Goal: Transaction & Acquisition: Purchase product/service

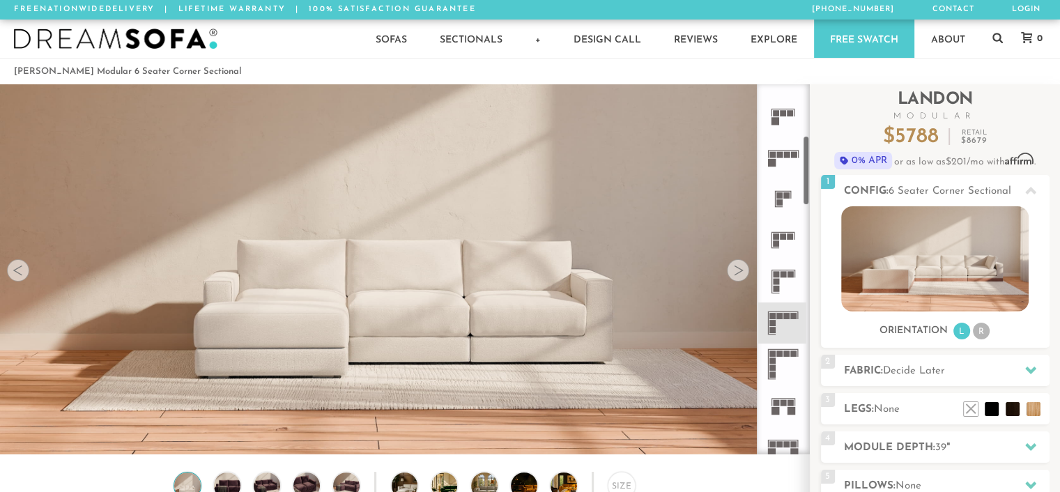
scroll to position [15503, 1049]
click at [788, 323] on icon at bounding box center [782, 322] width 41 height 41
click at [781, 312] on icon at bounding box center [782, 322] width 41 height 41
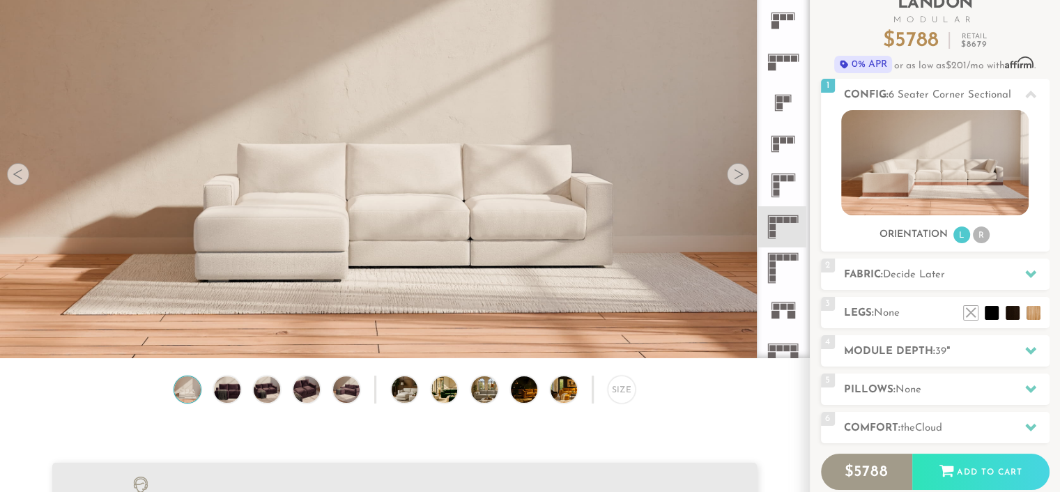
scroll to position [141, 0]
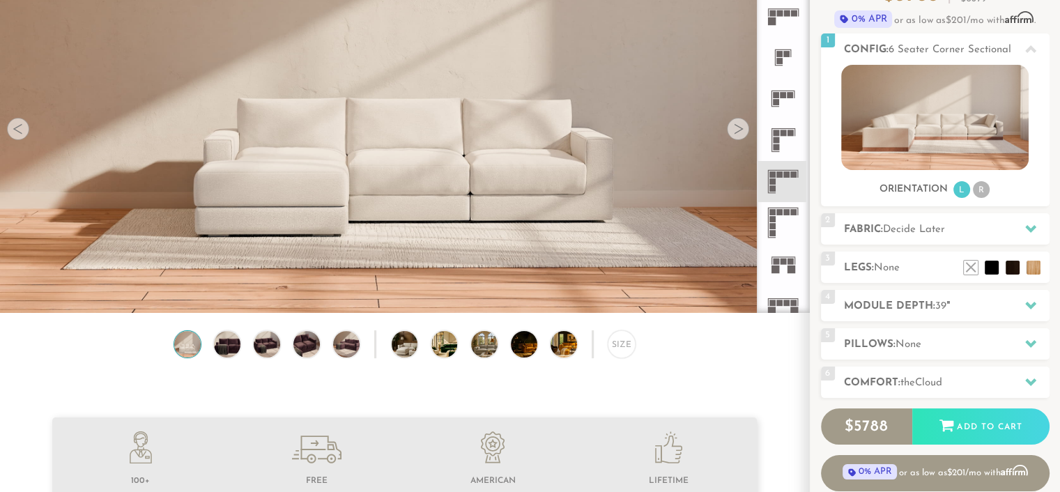
click at [736, 127] on div at bounding box center [738, 129] width 22 height 22
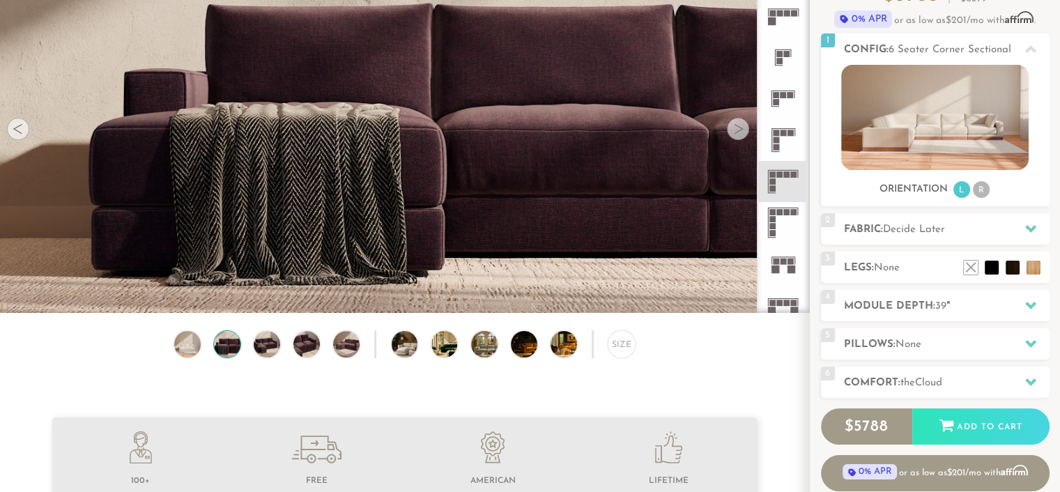
click at [736, 127] on div at bounding box center [738, 129] width 22 height 22
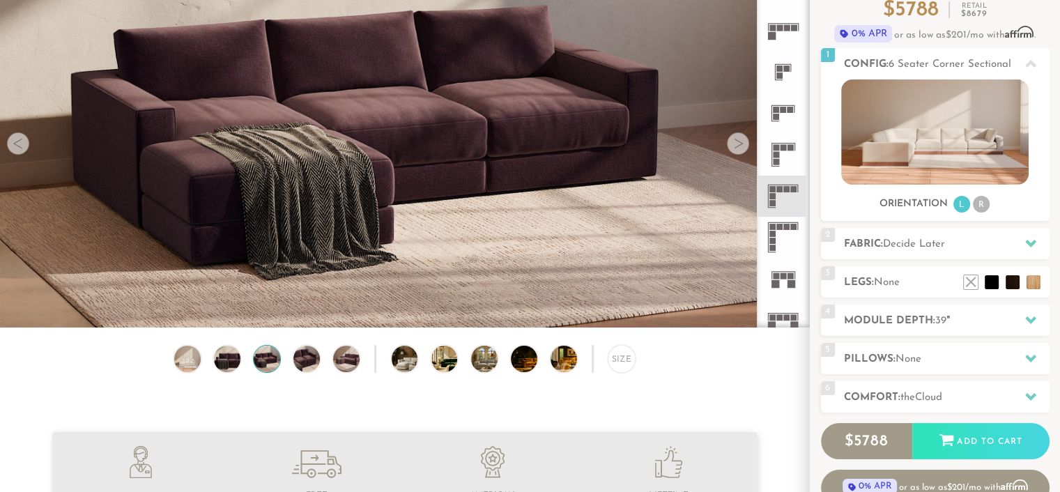
scroll to position [140, 0]
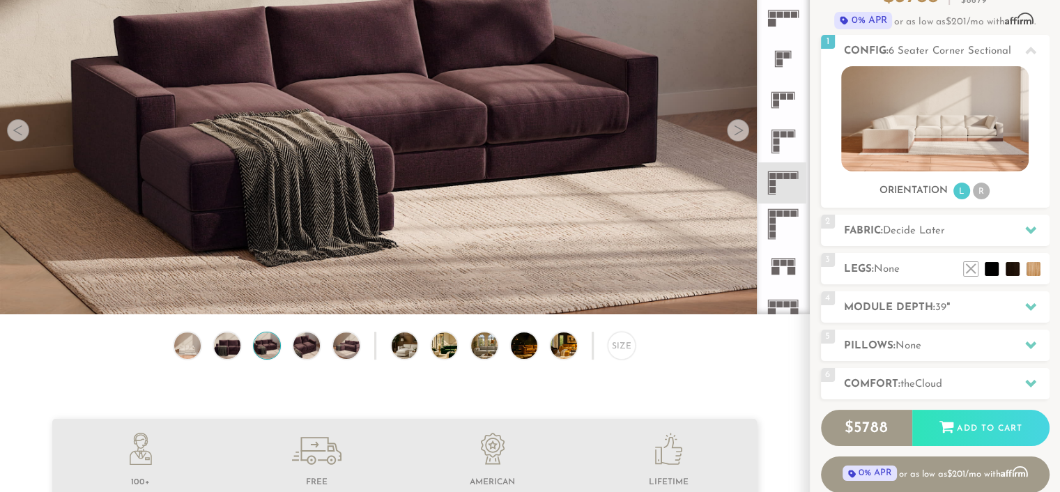
click at [1030, 227] on icon at bounding box center [1030, 229] width 11 height 11
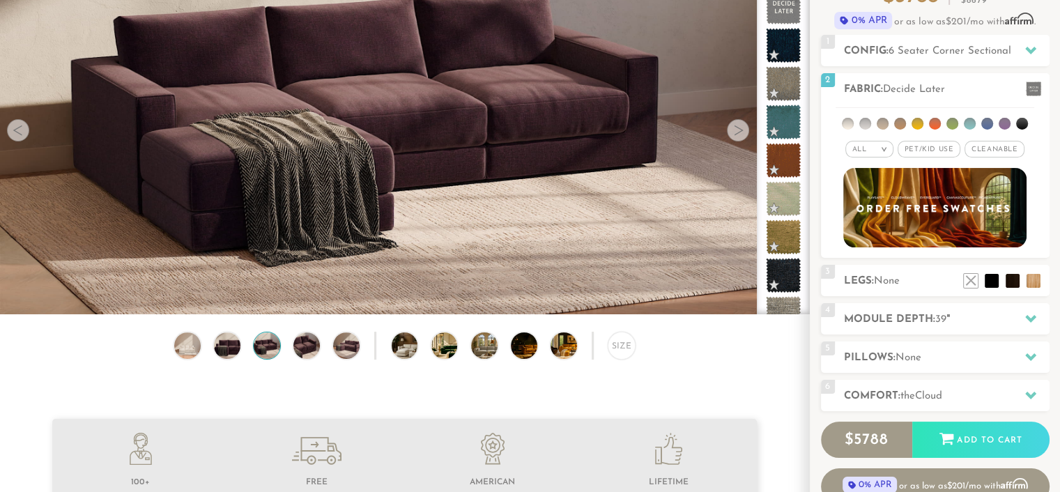
click at [931, 149] on span "Pet/Kid Use x" at bounding box center [929, 149] width 63 height 17
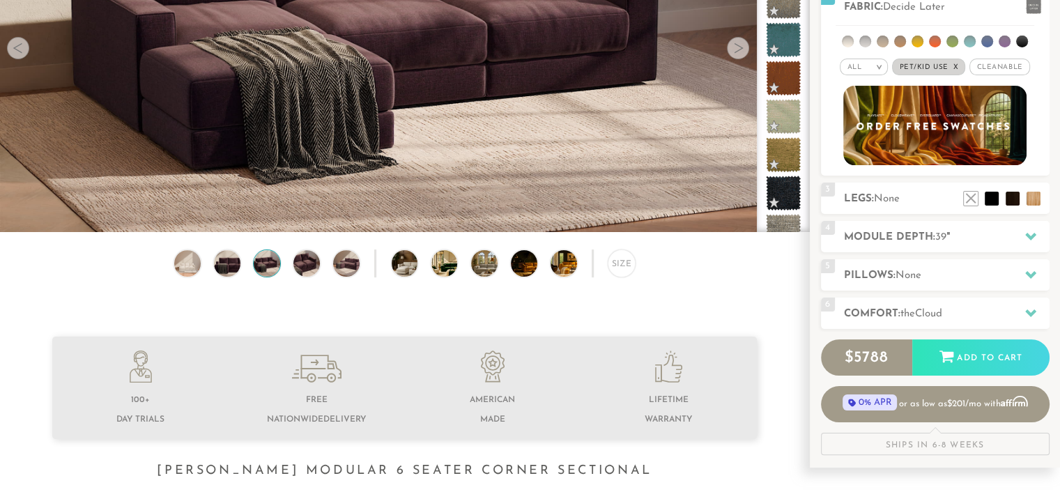
scroll to position [282, 0]
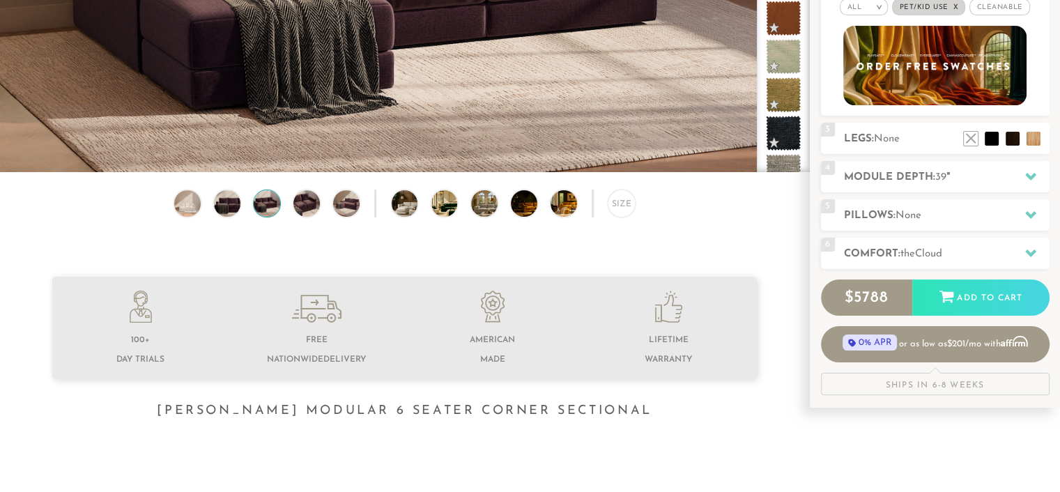
click at [1031, 254] on icon at bounding box center [1030, 254] width 11 height 8
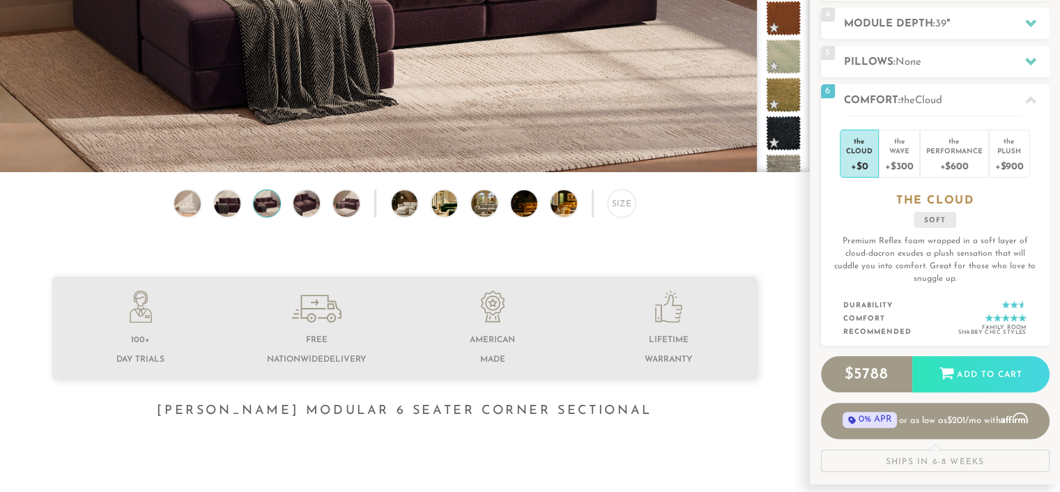
click at [949, 150] on div "Performance" at bounding box center [954, 151] width 56 height 10
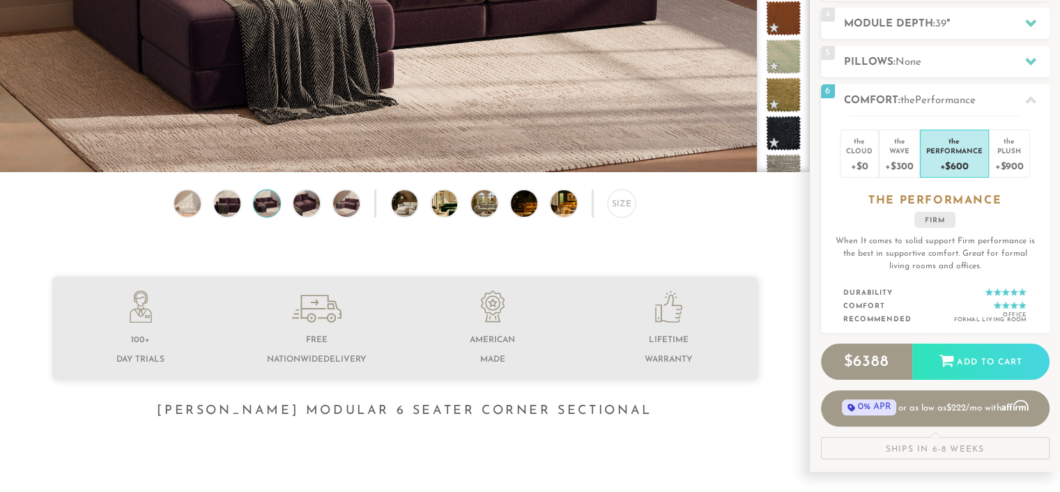
click at [1001, 147] on div "Plush" at bounding box center [1009, 151] width 29 height 10
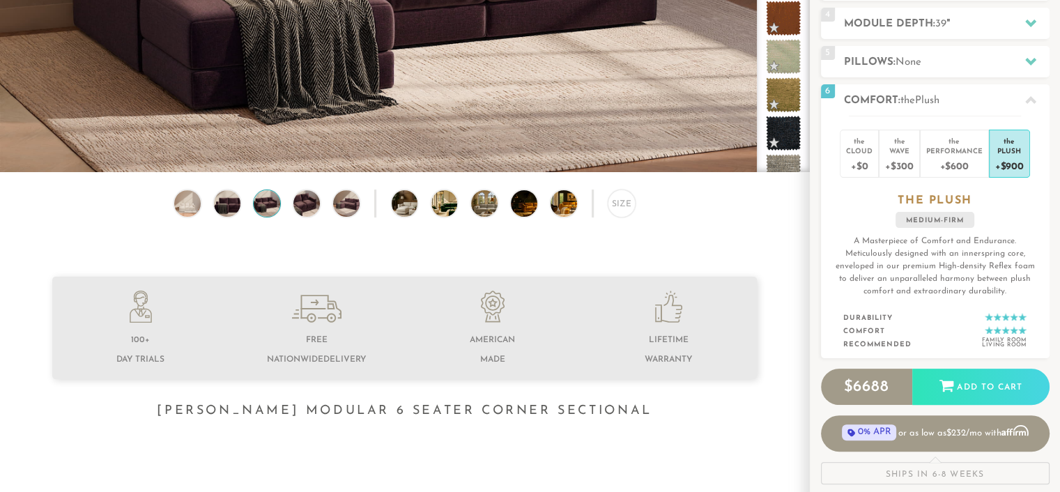
click at [905, 160] on div "+$300" at bounding box center [899, 165] width 28 height 20
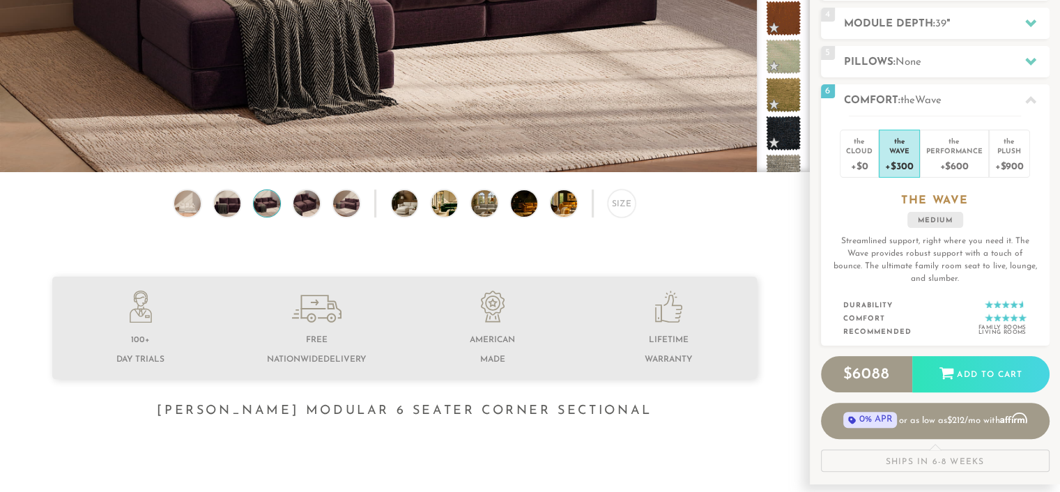
click at [859, 154] on div "Cloud" at bounding box center [859, 151] width 26 height 10
click at [1018, 152] on div "Plush" at bounding box center [1009, 151] width 29 height 10
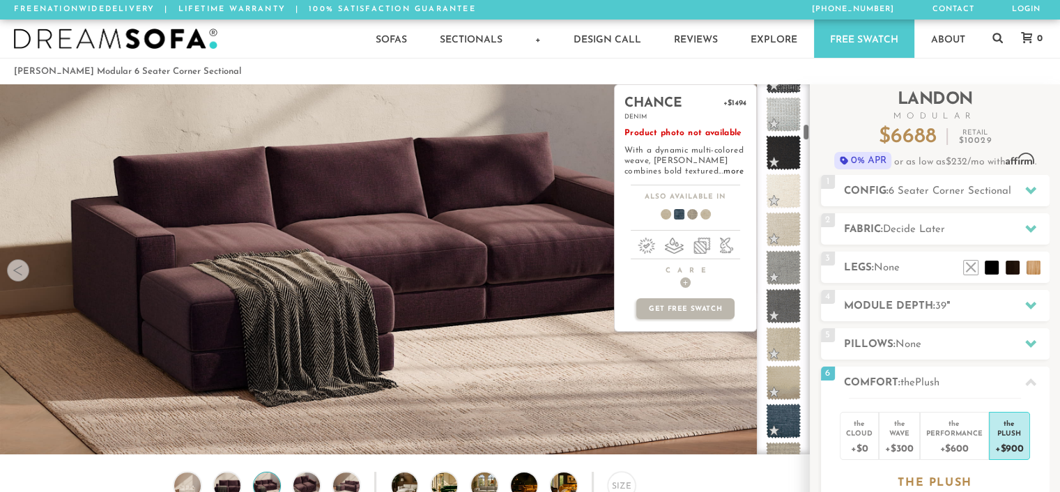
scroll to position [866, 0]
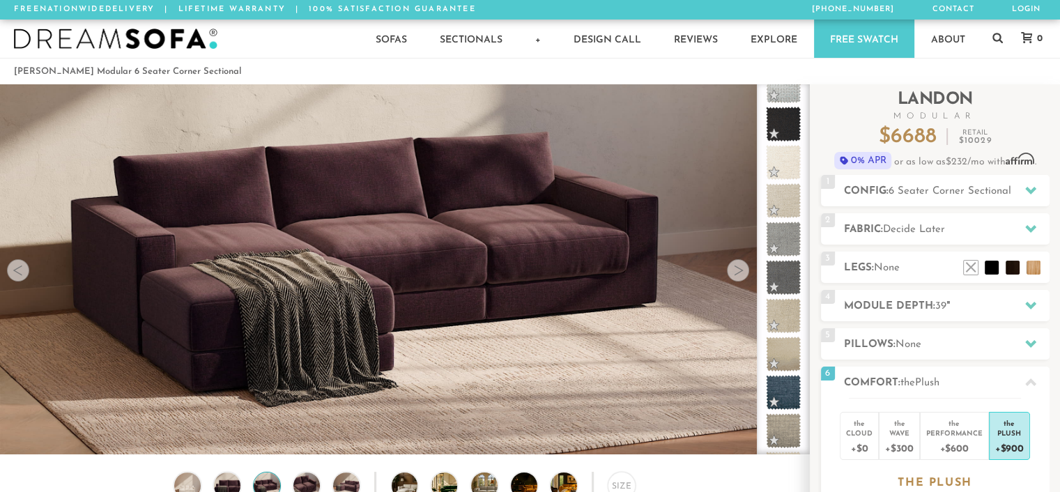
click at [1030, 188] on icon at bounding box center [1030, 190] width 11 height 11
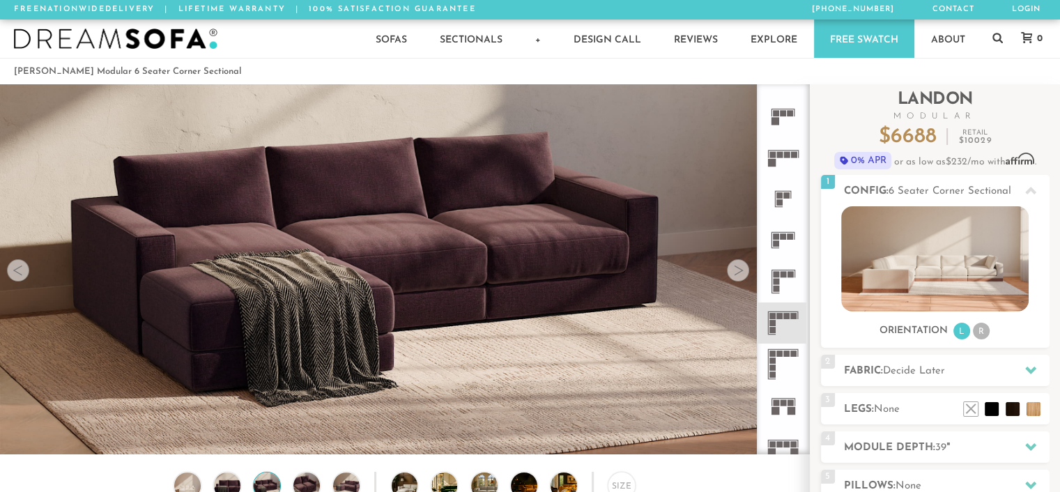
click at [956, 269] on img at bounding box center [934, 258] width 187 height 105
click at [1030, 369] on icon at bounding box center [1030, 370] width 11 height 11
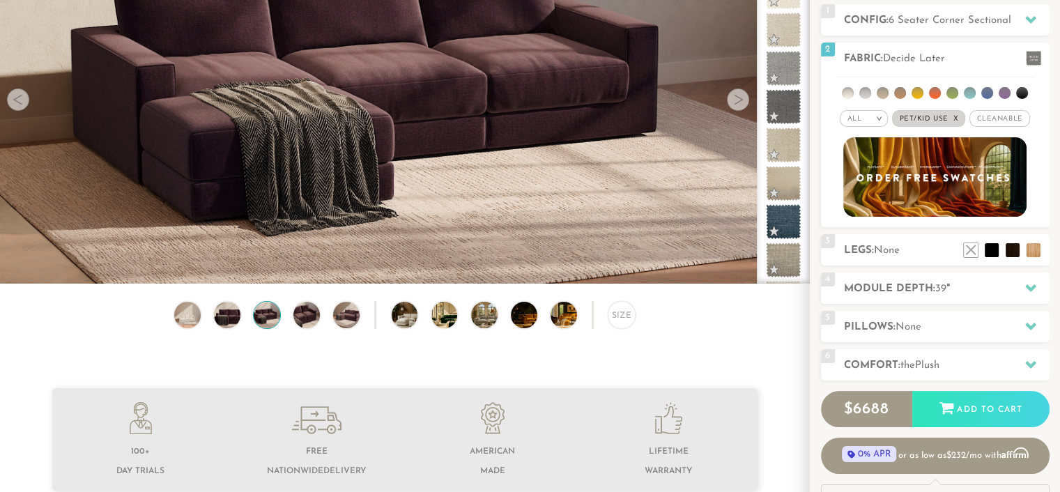
scroll to position [141, 0]
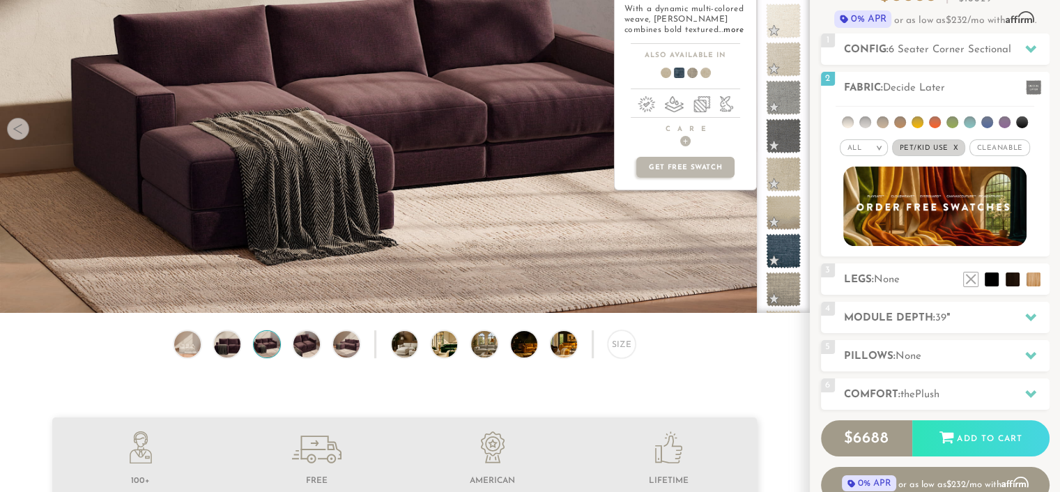
click at [785, 250] on span at bounding box center [783, 250] width 35 height 35
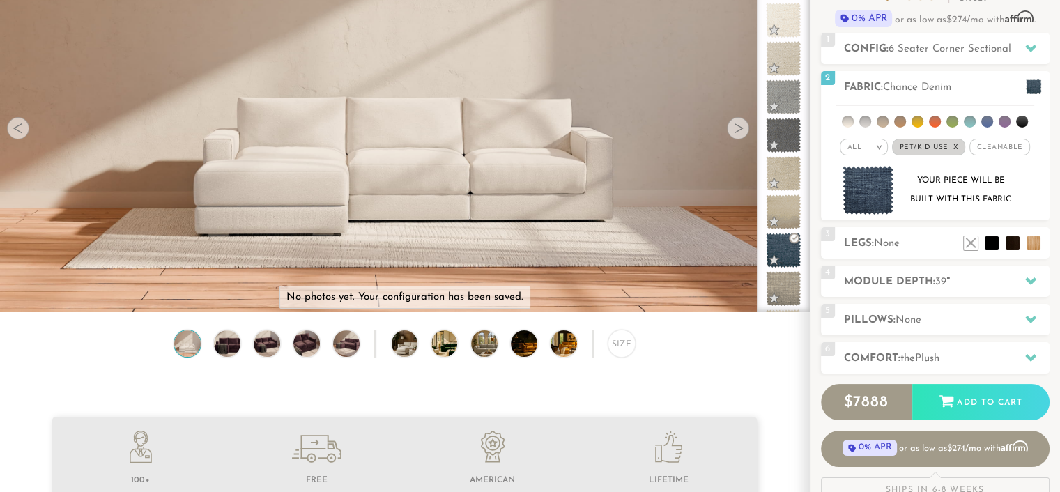
scroll to position [0, 0]
